Goal: Task Accomplishment & Management: Use online tool/utility

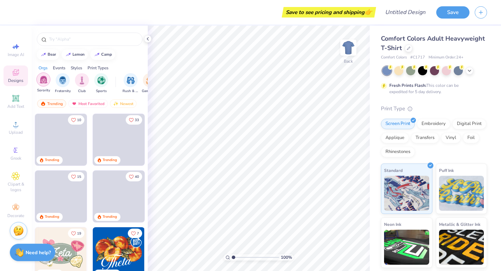
click at [42, 84] on div "filter for Sorority" at bounding box center [43, 79] width 14 height 14
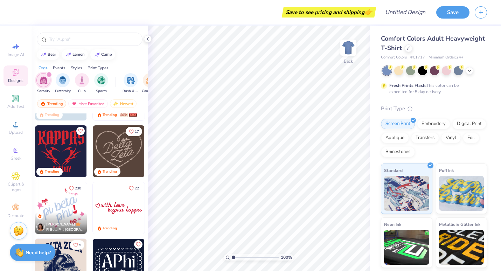
scroll to position [290, 0]
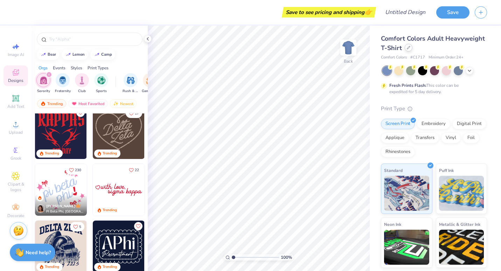
click at [410, 48] on icon at bounding box center [409, 48] width 4 height 4
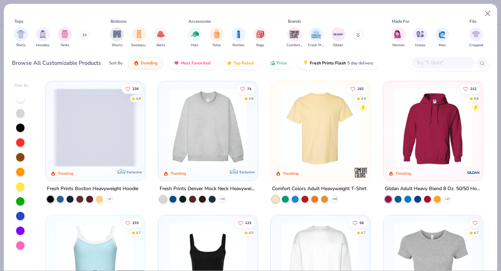
click at [82, 36] on button at bounding box center [84, 35] width 11 height 11
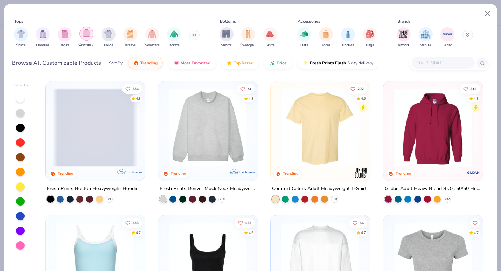
click at [90, 34] on div "filter for Crewnecks" at bounding box center [86, 34] width 14 height 14
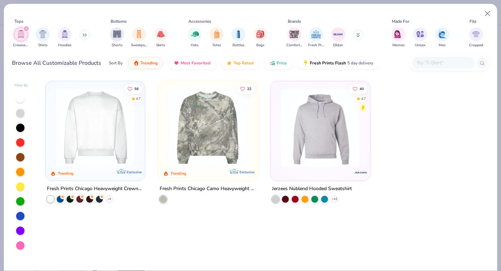
click at [93, 132] on div at bounding box center [10, 127] width 256 height 78
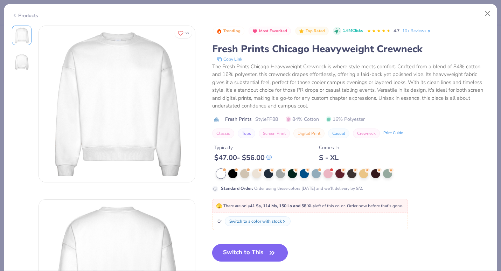
click at [266, 255] on button "Switch to This" at bounding box center [250, 253] width 76 height 18
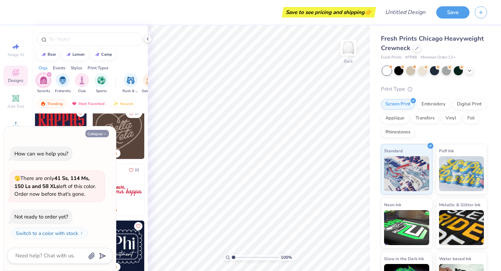
click at [97, 134] on button "Collapse" at bounding box center [96, 133] width 23 height 7
type textarea "x"
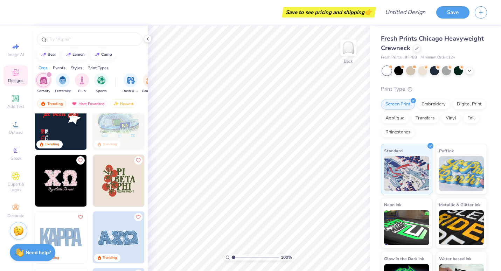
scroll to position [1151, 0]
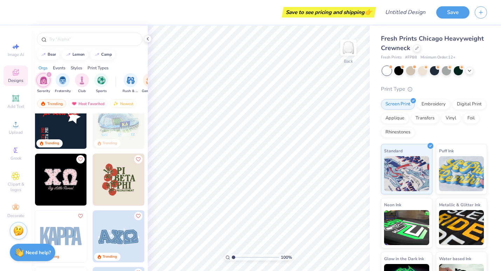
click at [61, 186] on img at bounding box center [61, 180] width 52 height 52
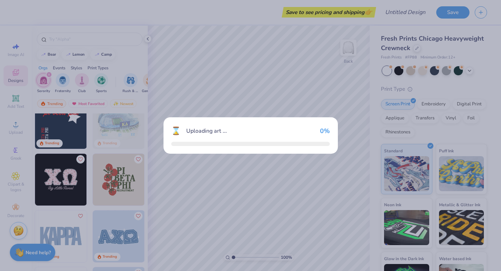
click at [61, 186] on div "⌛ Uploading art ... 0 %" at bounding box center [250, 135] width 501 height 271
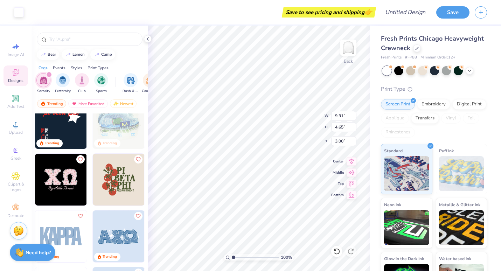
type input "8.94"
type input "4.29"
type input "3.18"
type input "9.31"
type input "6.14"
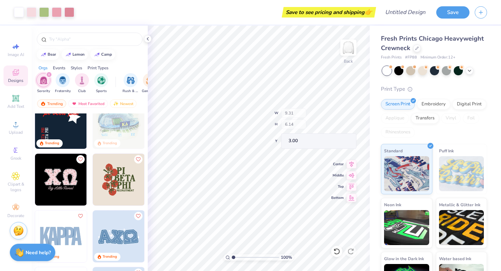
type input "3.00"
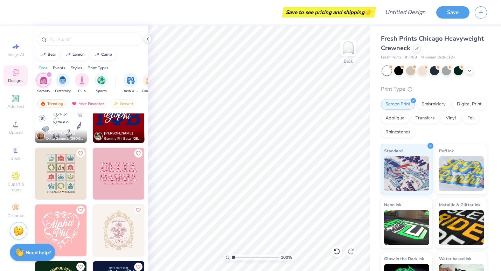
scroll to position [3540, 0]
click at [116, 173] on img at bounding box center [119, 173] width 52 height 52
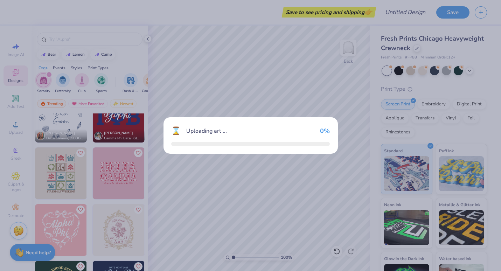
click at [116, 173] on div "⌛ Uploading art ... 0 %" at bounding box center [250, 135] width 501 height 271
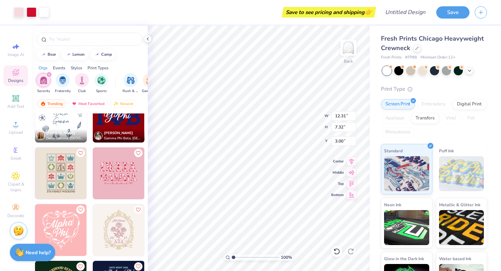
click at [294, 122] on div "100 % Back W 12.31 12.31 " H 7.32 7.32 " Y 3.00 3.00 " Center Middle Top Bottom" at bounding box center [259, 148] width 222 height 245
click at [299, 109] on div "100 % Back W 12.31 12.31 " H 7.32 7.32 " Y 3.00 3.00 " Center Middle Top Bottom" at bounding box center [259, 148] width 222 height 245
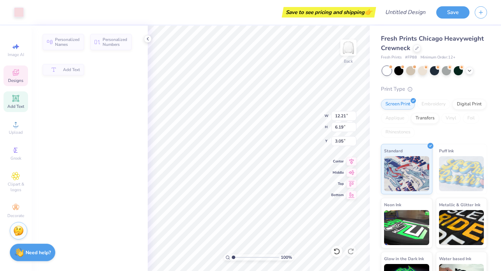
type input "12.21"
type input "6.19"
type input "3.05"
click at [74, 42] on span "Personalized Names" at bounding box center [67, 41] width 25 height 10
click at [73, 41] on span "Personalized Names" at bounding box center [67, 41] width 25 height 10
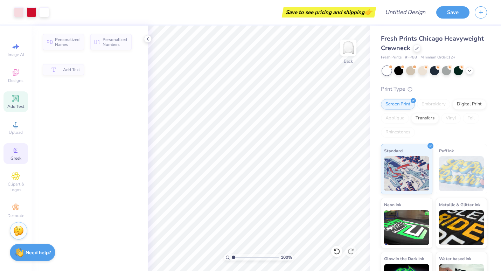
click at [54, 42] on div "Personalized Names" at bounding box center [63, 42] width 41 height 16
click at [19, 157] on span "Greek" at bounding box center [16, 158] width 11 height 6
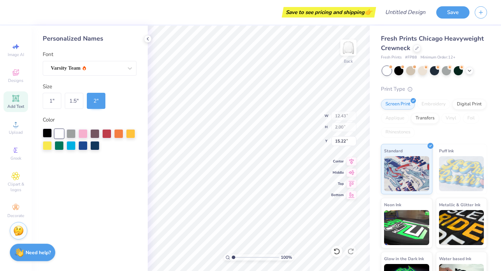
click at [45, 130] on div at bounding box center [47, 133] width 9 height 9
click at [129, 70] on div at bounding box center [130, 68] width 13 height 13
type input "9.50"
type input "12.69"
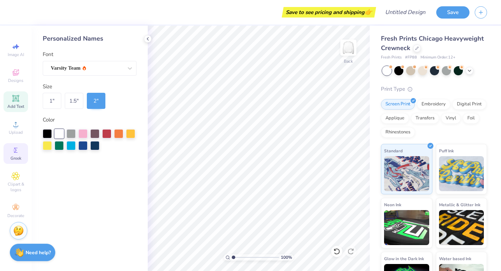
click at [14, 152] on circle at bounding box center [15, 150] width 4 height 4
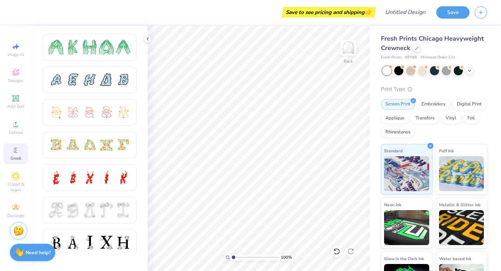
scroll to position [133, 0]
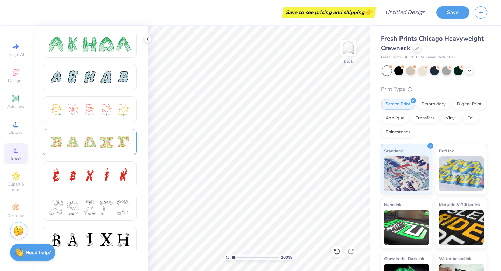
click at [115, 142] on div at bounding box center [90, 142] width 82 height 15
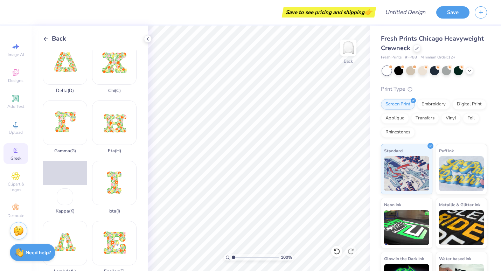
scroll to position [72, 0]
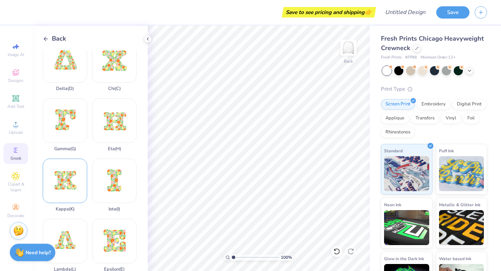
click at [67, 166] on div "Kappa ( K )" at bounding box center [65, 185] width 44 height 53
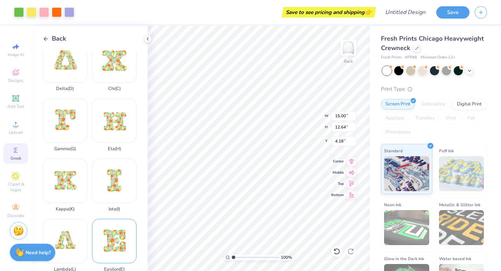
click at [118, 223] on div "Epsilon ( E )" at bounding box center [114, 245] width 44 height 53
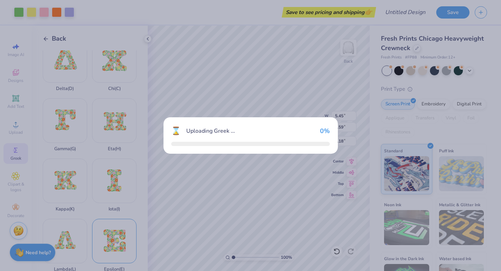
type input "5.45"
type input "4.59"
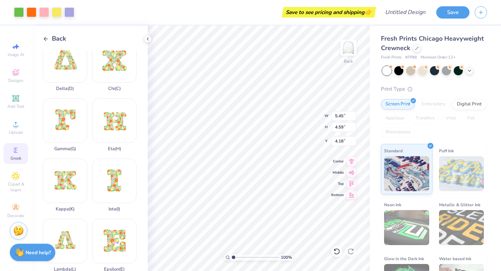
type input "15.00"
type input "15.03"
type input "2.99"
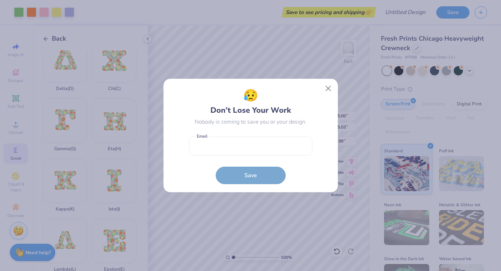
click at [250, 130] on body "Art colors Save to see pricing and shipping 👉 Design Title Save Image AI Design…" at bounding box center [250, 135] width 501 height 271
click at [325, 90] on button "Close" at bounding box center [327, 88] width 13 height 13
click at [326, 90] on div "😥 Don’t Lose Your Work Nobody is coming to save you or your design. Email is a …" at bounding box center [250, 135] width 501 height 271
click at [326, 89] on div "😥 Don’t Lose Your Work Nobody is coming to save you or your design. Email is a …" at bounding box center [250, 135] width 501 height 271
click at [331, 89] on div "😥 Don’t Lose Your Work Nobody is coming to save you or your design. Email is a …" at bounding box center [250, 135] width 501 height 271
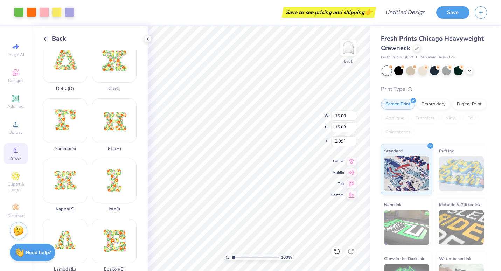
type input "6.22"
type input "6.24"
type input "3.36"
type input "3.83"
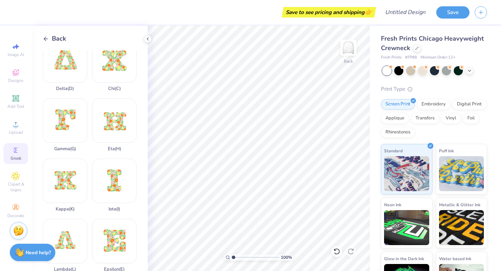
drag, startPoint x: 39, startPoint y: 37, endPoint x: 51, endPoint y: 36, distance: 12.3
click at [51, 36] on div "Back Beta ( B ) Alpha ( A ) Delta ( D ) Chi ( C ) Gamma ( G ) Eta ( H ) Kappa (…" at bounding box center [90, 148] width 116 height 245
click at [51, 36] on div "Back" at bounding box center [54, 38] width 23 height 9
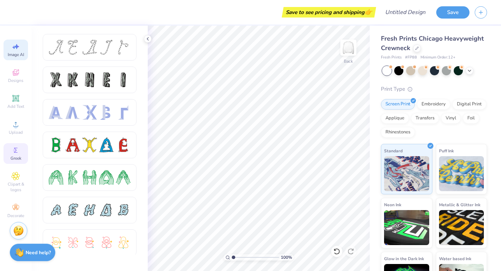
click at [18, 50] on icon at bounding box center [16, 46] width 8 height 8
select select "4"
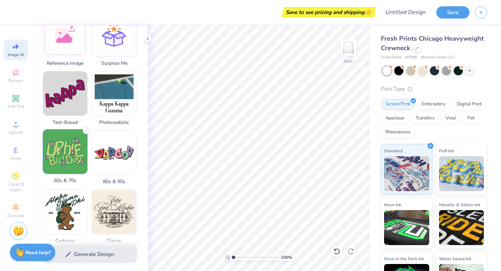
scroll to position [115, 0]
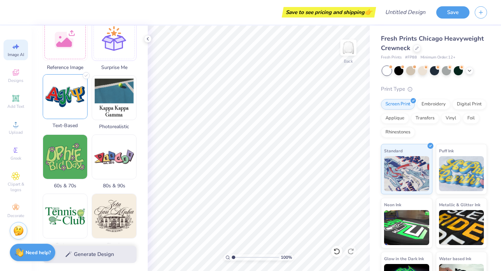
click at [71, 106] on img at bounding box center [65, 97] width 44 height 44
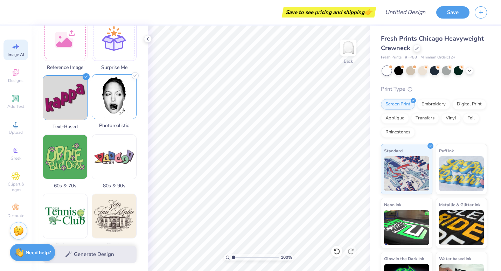
scroll to position [0, 0]
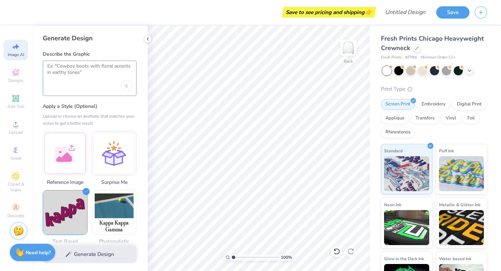
click at [94, 71] on textarea at bounding box center [89, 72] width 85 height 18
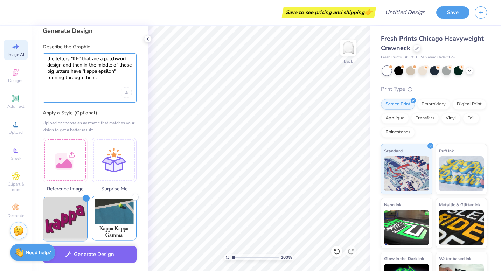
scroll to position [8, 0]
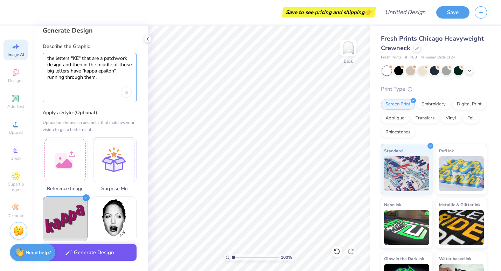
type textarea "the letters "KE" that are a patchwork design and then in the middle of those bi…"
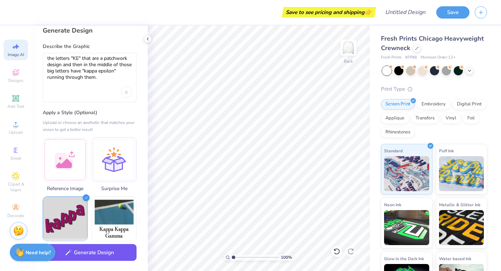
click at [114, 250] on button "Generate Design" at bounding box center [90, 252] width 94 height 17
